Goal: Task Accomplishment & Management: Manage account settings

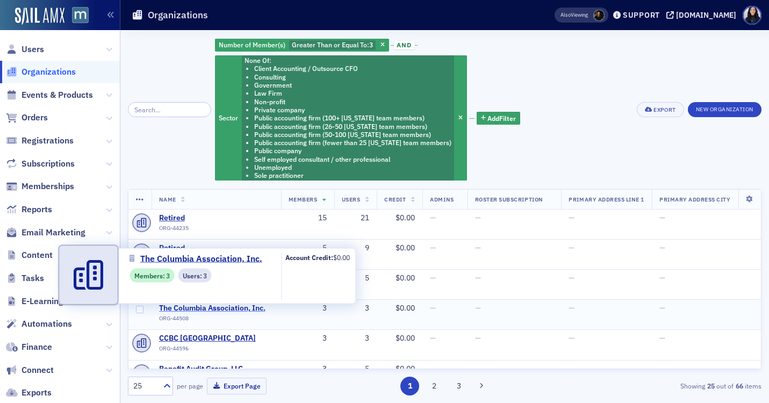
click at [187, 309] on span "The Columbia Association, Inc." at bounding box center [212, 309] width 106 height 10
select select "US"
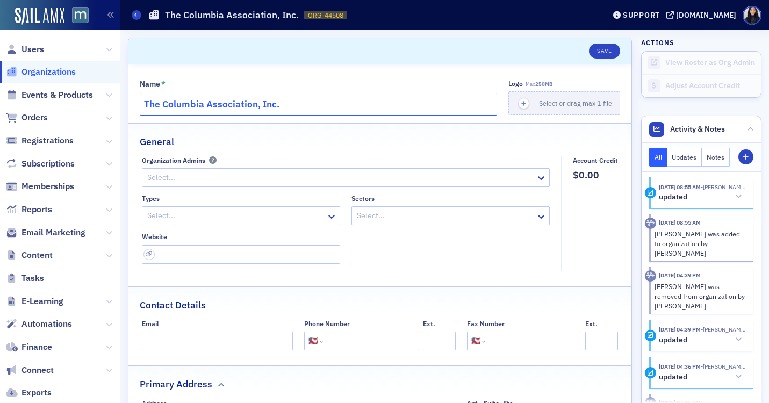
click at [223, 110] on input "The Columbia Association, Inc." at bounding box center [319, 104] width 358 height 23
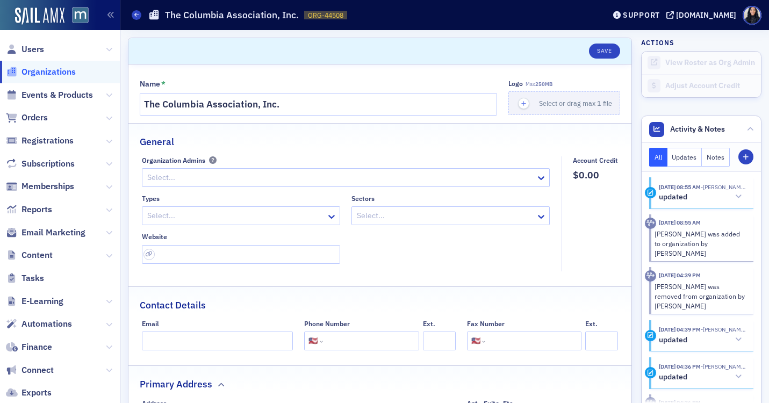
click at [503, 216] on div at bounding box center [445, 215] width 179 height 13
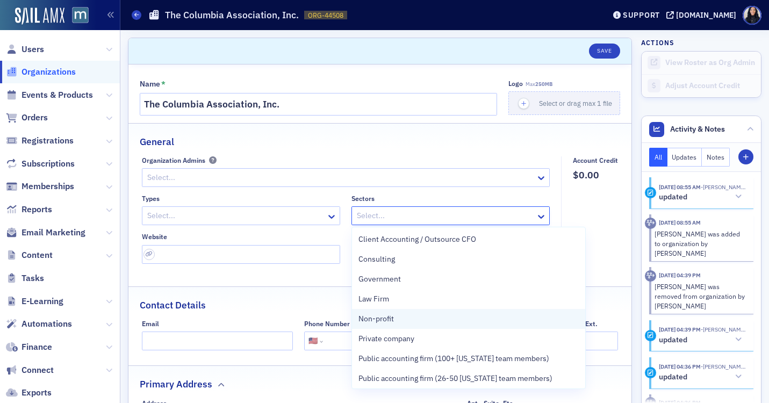
click at [437, 319] on div "Non-profit" at bounding box center [469, 318] width 220 height 11
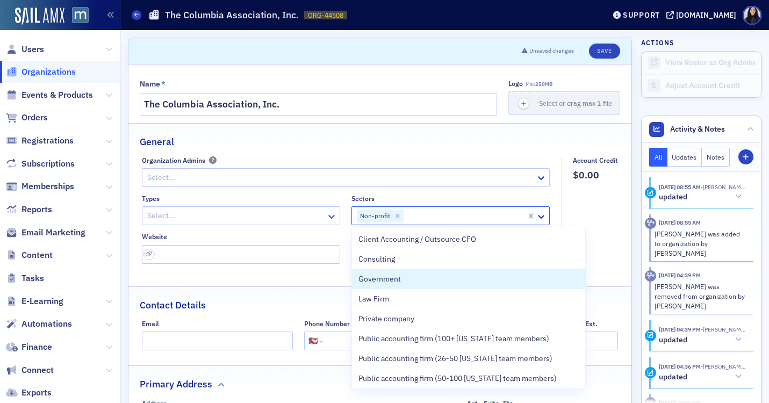
click at [331, 218] on icon at bounding box center [332, 217] width 6 height 4
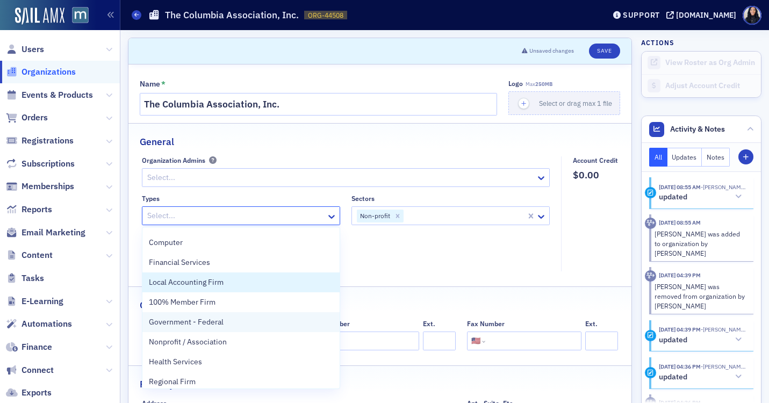
scroll to position [17, 0]
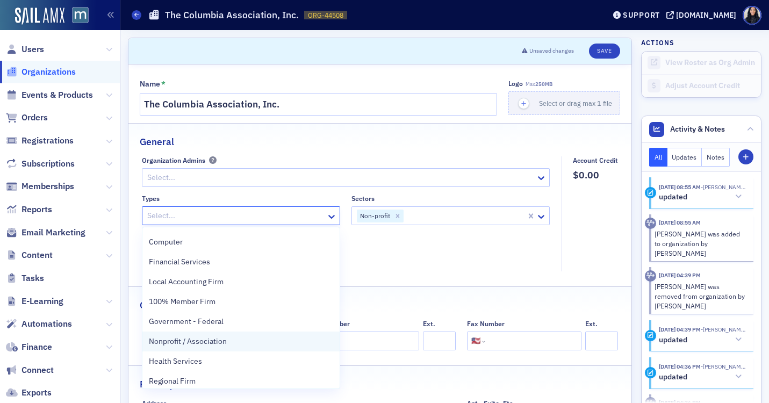
click at [276, 341] on div "Nonprofit / Association" at bounding box center [241, 341] width 184 height 11
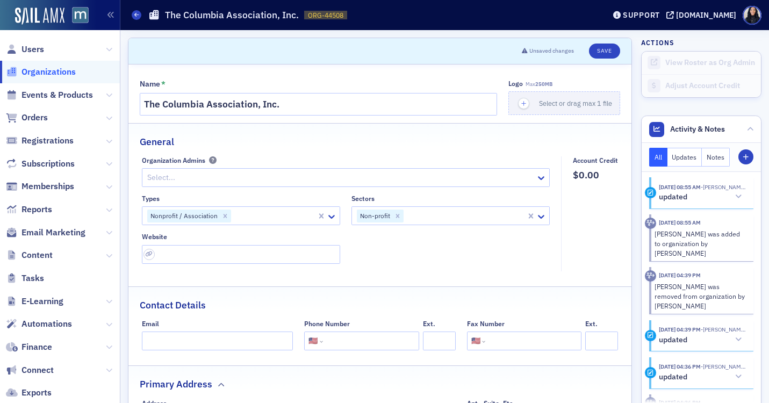
click at [379, 145] on div "General" at bounding box center [380, 136] width 481 height 25
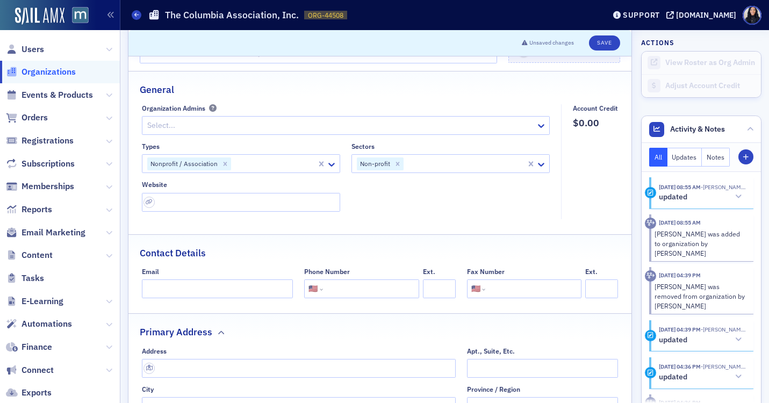
scroll to position [120, 0]
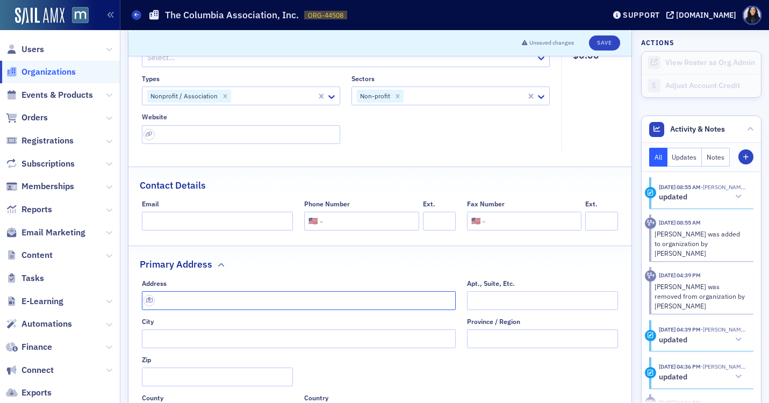
click at [196, 301] on input "text" at bounding box center [299, 300] width 314 height 19
paste input "[STREET_ADDRESS]"
type input "[STREET_ADDRESS]"
type input "Columbia"
type input "21046-1069"
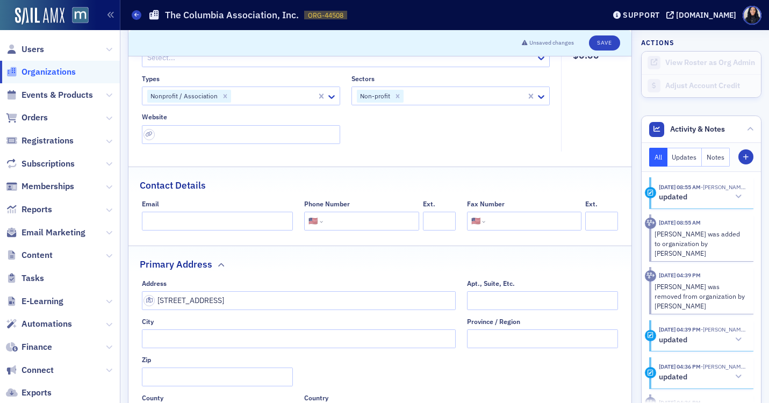
type input "[GEOGRAPHIC_DATA]"
click at [357, 224] on input "tel" at bounding box center [370, 221] width 90 height 19
paste input "[PHONE_NUMBER]"
type input "[PHONE_NUMBER]"
click at [159, 222] on input "Email" at bounding box center [218, 221] width 152 height 19
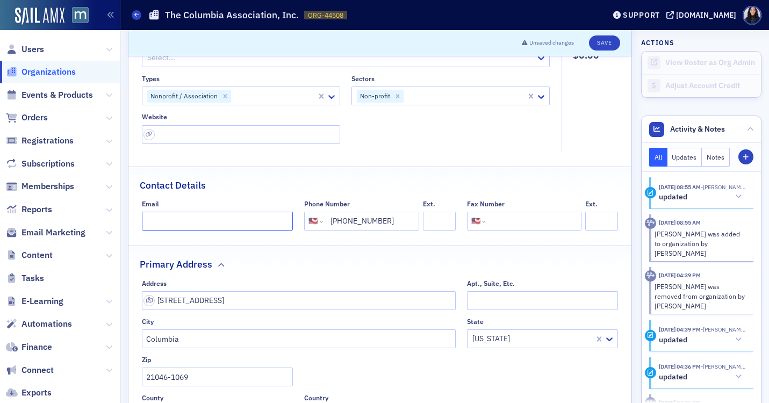
paste input "[URL][DOMAIN_NAME]"
type input "[URL][DOMAIN_NAME]"
click at [159, 222] on input "[URL][DOMAIN_NAME]" at bounding box center [218, 221] width 152 height 19
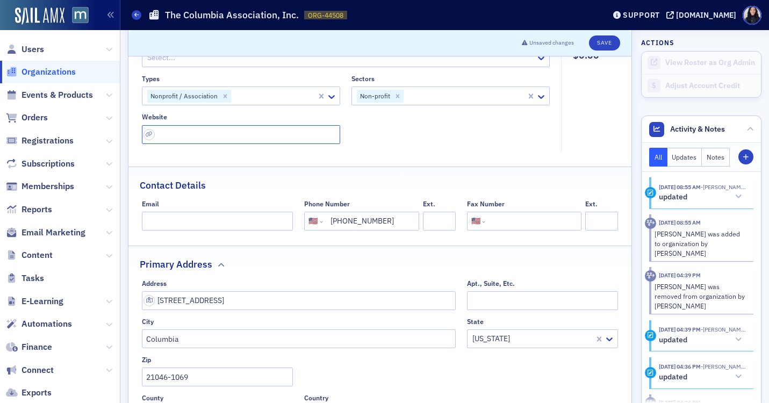
click at [182, 135] on input "url" at bounding box center [241, 134] width 198 height 19
paste input "[URL][DOMAIN_NAME]"
type input "[URL][DOMAIN_NAME]"
click at [610, 40] on button "Save" at bounding box center [604, 42] width 31 height 15
select select "US"
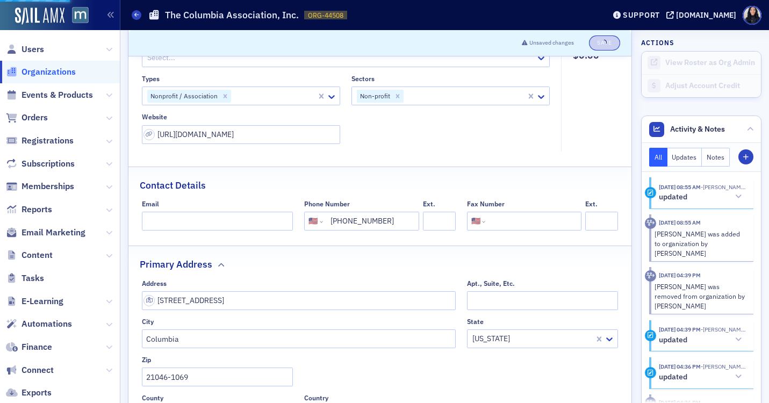
select select "US"
